Goal: Unclear

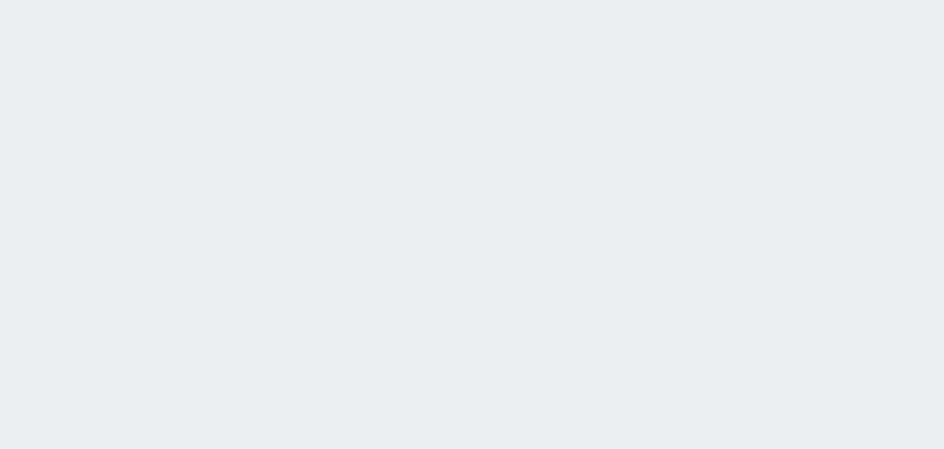
click at [91, 0] on html at bounding box center [472, 0] width 944 height 0
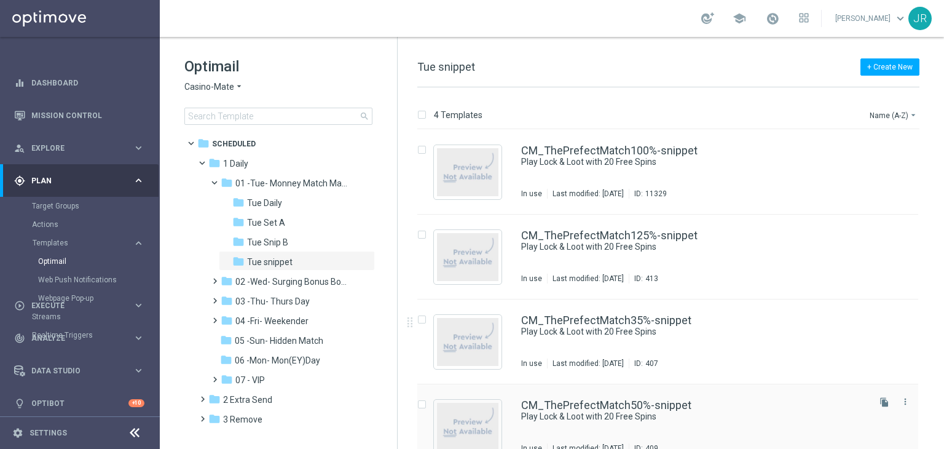
scroll to position [14, 0]
